Goal: Task Accomplishment & Management: Use online tool/utility

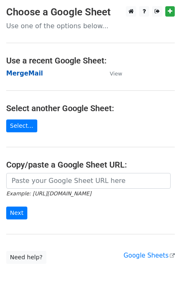
click at [26, 73] on strong "MergeMail" at bounding box center [24, 73] width 37 height 7
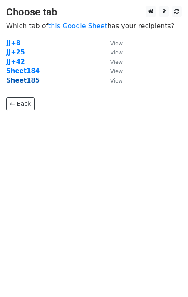
click at [20, 83] on strong "Sheet185" at bounding box center [22, 80] width 33 height 7
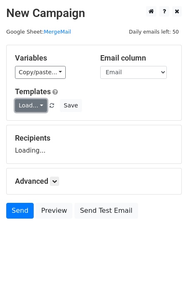
click at [34, 106] on link "Load..." at bounding box center [31, 105] width 32 height 13
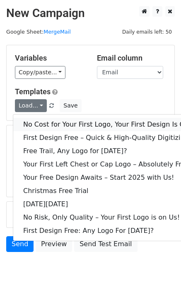
click at [43, 121] on link "No Cost for Your First Logo, Your First Design Is On Us!" at bounding box center [112, 124] width 199 height 13
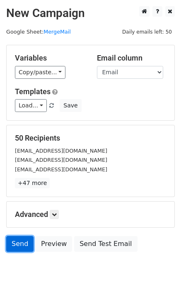
click at [24, 251] on link "Send" at bounding box center [19, 244] width 27 height 16
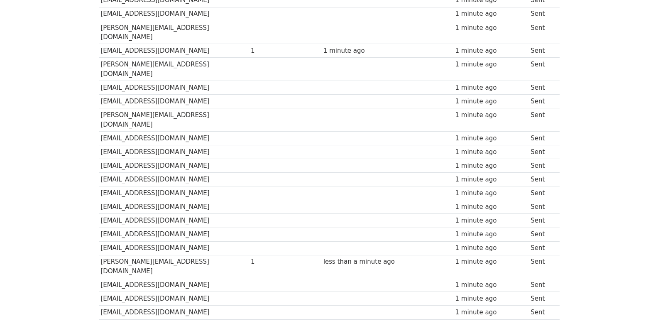
scroll to position [578, 0]
